Goal: Ask a question

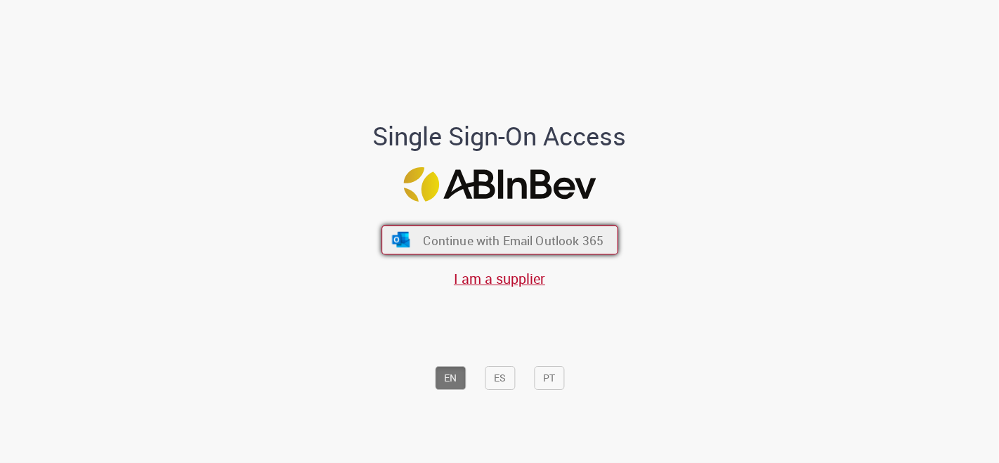
click at [478, 239] on span "Continue with Email Outlook 365" at bounding box center [513, 240] width 181 height 16
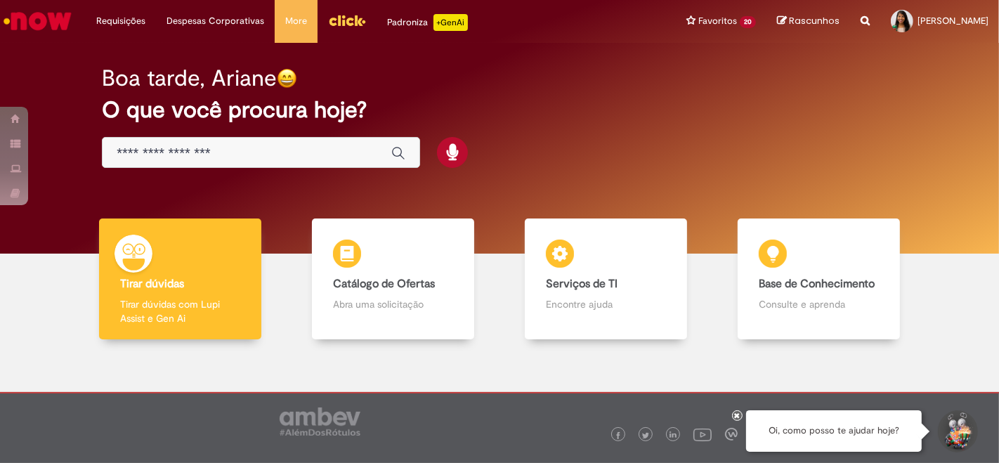
click at [343, 19] on img "Menu Cabeçalho" at bounding box center [347, 20] width 38 height 21
click at [201, 149] on input "Basta digitar aqui" at bounding box center [247, 153] width 261 height 16
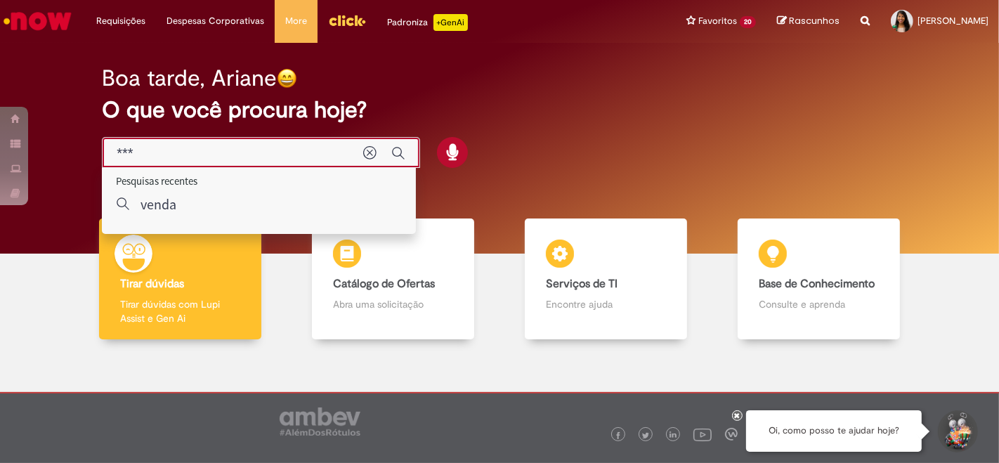
type input "****"
